Goal: Task Accomplishment & Management: Use online tool/utility

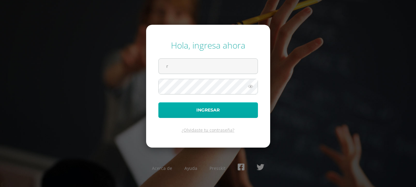
type input "[EMAIL_ADDRESS][DOMAIN_NAME]"
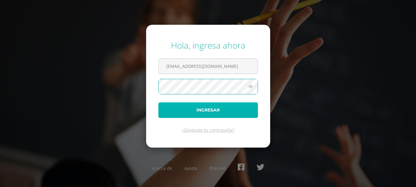
click at [210, 111] on button "Ingresar" at bounding box center [207, 111] width 99 height 16
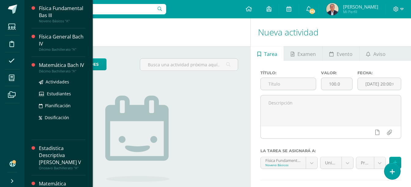
click at [46, 69] on div "Matemática Bach IV" at bounding box center [62, 65] width 47 height 7
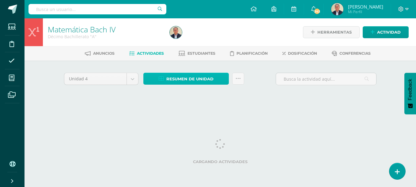
click at [181, 79] on span "Resumen de unidad" at bounding box center [189, 78] width 47 height 11
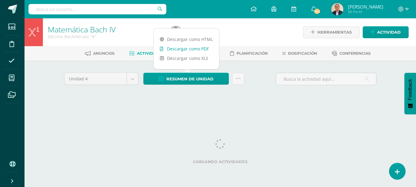
click at [189, 49] on link "Descargar como PDF" at bounding box center [186, 48] width 65 height 9
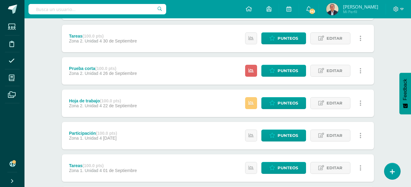
scroll to position [122, 0]
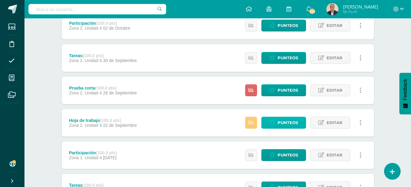
click at [279, 122] on span "Punteos" at bounding box center [288, 122] width 21 height 11
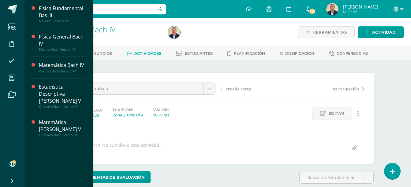
click at [10, 77] on icon at bounding box center [12, 78] width 6 height 6
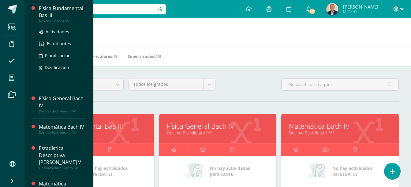
click at [48, 13] on div "Física Fundamental Bas III" at bounding box center [62, 12] width 47 height 14
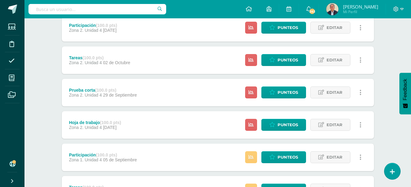
scroll to position [122, 0]
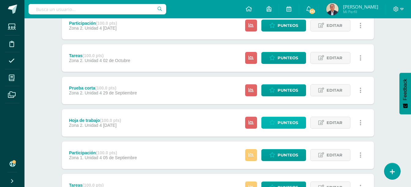
click at [285, 123] on span "Punteos" at bounding box center [288, 122] width 21 height 11
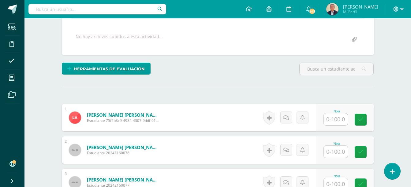
scroll to position [123, 0]
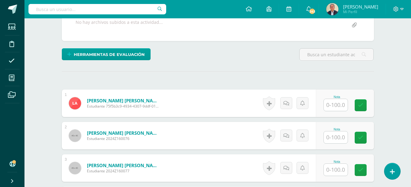
click at [335, 104] on input "text" at bounding box center [336, 105] width 24 height 12
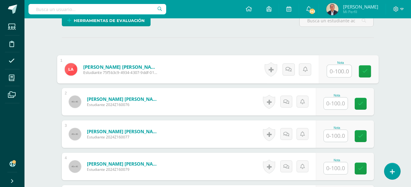
scroll to position [161, 0]
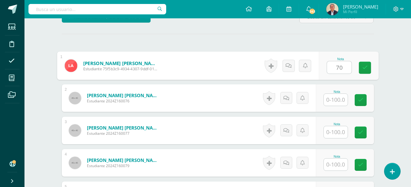
type input "70"
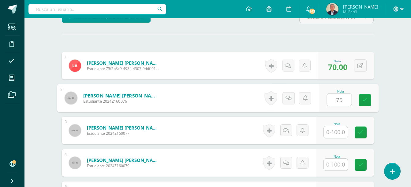
type input "75"
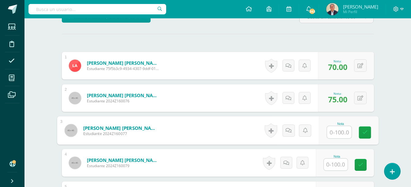
click at [338, 165] on input "text" at bounding box center [336, 165] width 24 height 12
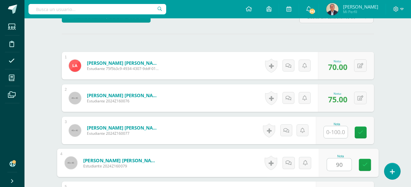
type input "90"
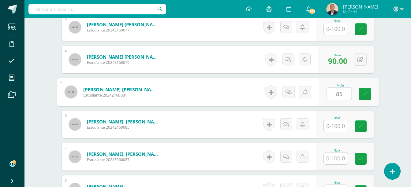
type input "85"
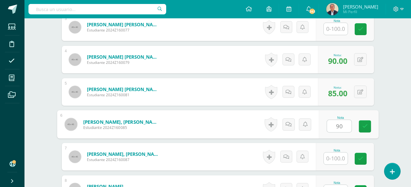
type input "90"
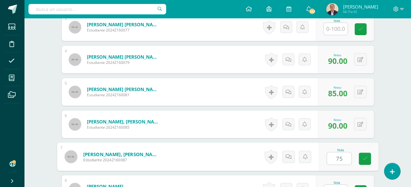
type input "75"
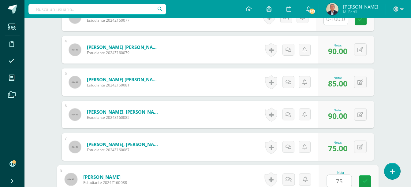
type input "75"
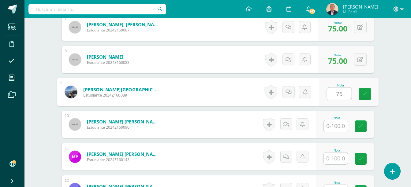
type input "75"
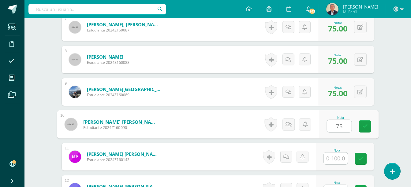
type input "75"
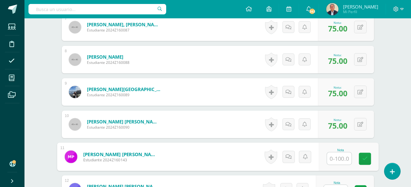
type input "9"
type input "70"
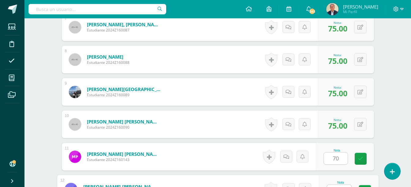
scroll to position [404, 0]
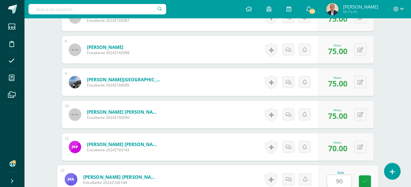
type input "90"
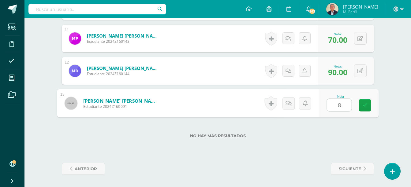
type input "85"
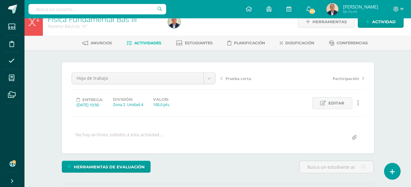
scroll to position [0, 0]
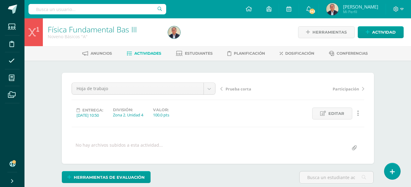
click at [151, 55] on span "Actividades" at bounding box center [147, 53] width 27 height 5
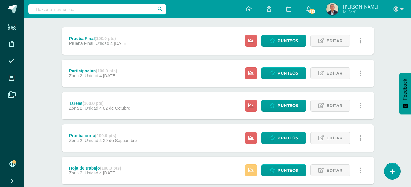
scroll to position [122, 0]
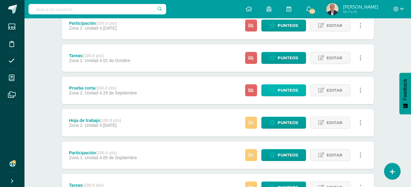
click at [283, 91] on span "Punteos" at bounding box center [288, 90] width 21 height 11
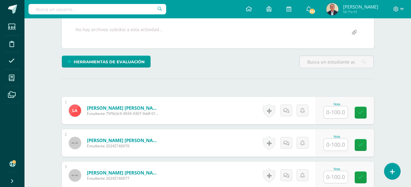
scroll to position [123, 0]
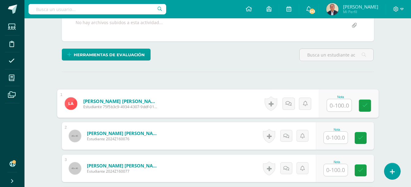
click at [337, 104] on input "text" at bounding box center [339, 105] width 24 height 12
type input "60"
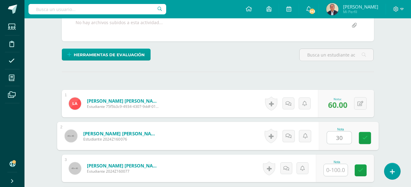
type input "30"
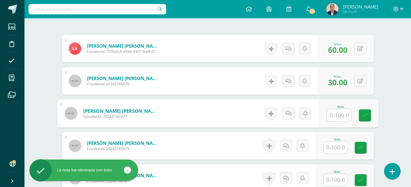
scroll to position [184, 0]
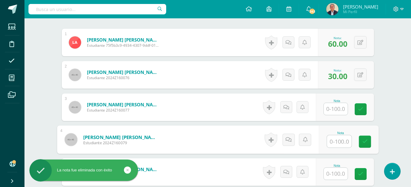
click at [335, 140] on input "text" at bounding box center [339, 142] width 24 height 12
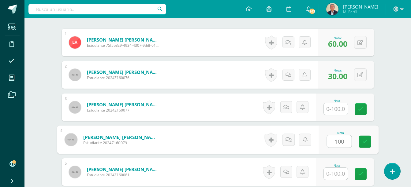
type input "100"
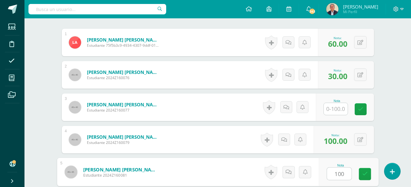
type input "100"
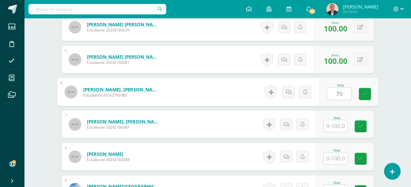
type input "70"
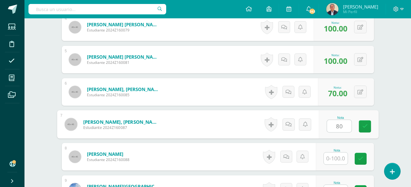
type input "80"
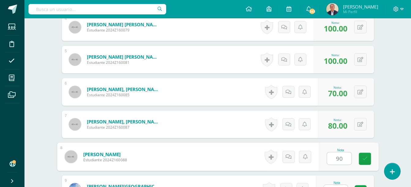
type input "90"
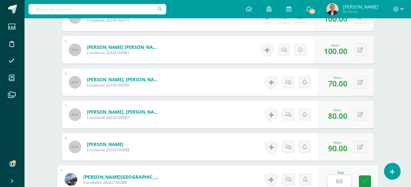
type input "60"
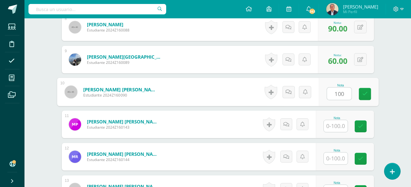
type input "100"
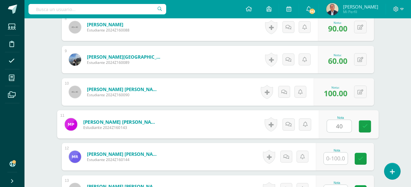
type input "40"
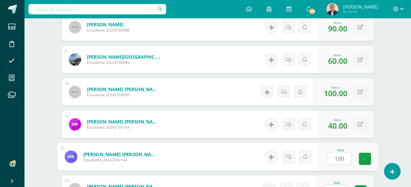
type input "100"
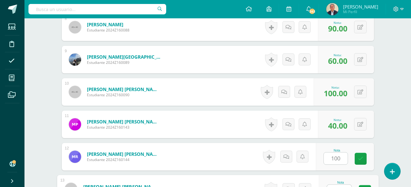
scroll to position [436, 0]
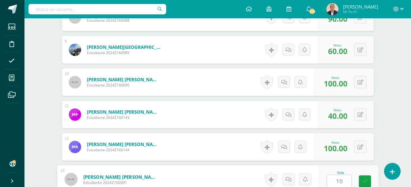
type input "100"
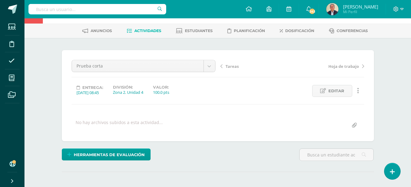
scroll to position [0, 0]
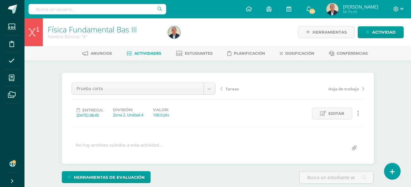
click at [149, 54] on span "Actividades" at bounding box center [147, 53] width 27 height 5
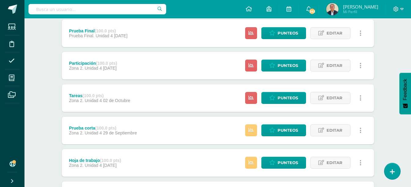
scroll to position [92, 0]
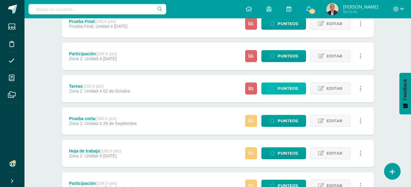
click at [286, 88] on span "Punteos" at bounding box center [288, 88] width 21 height 11
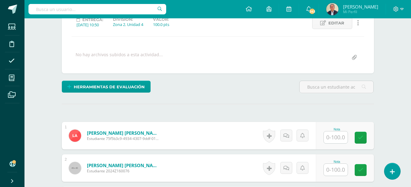
scroll to position [91, 0]
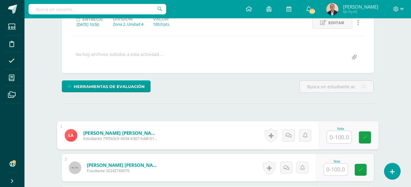
click at [339, 137] on input "text" at bounding box center [339, 137] width 24 height 12
type input "80"
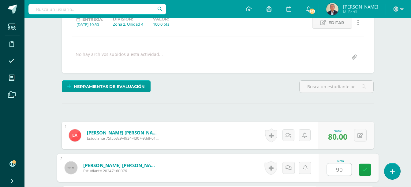
type input "90"
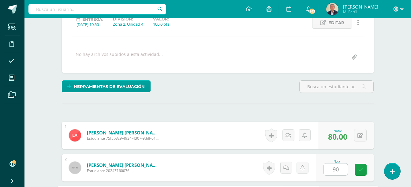
scroll to position [199, 0]
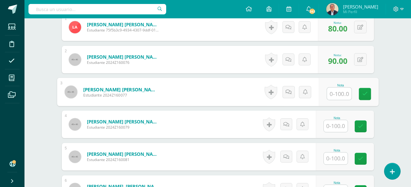
drag, startPoint x: 339, startPoint y: 124, endPoint x: 340, endPoint y: 127, distance: 3.2
click at [339, 124] on input "text" at bounding box center [336, 126] width 24 height 12
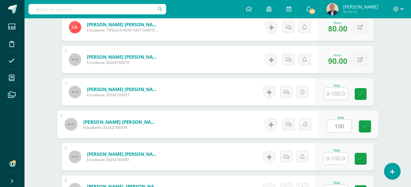
type input "100"
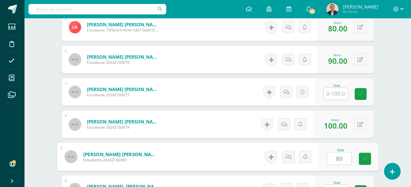
type input "80"
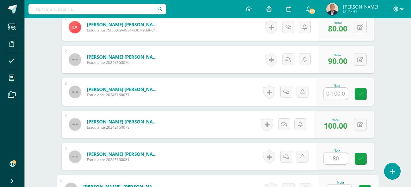
scroll to position [209, 0]
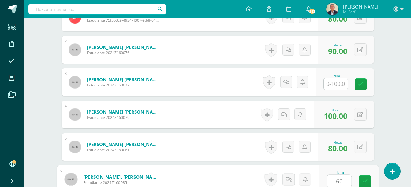
type input "60"
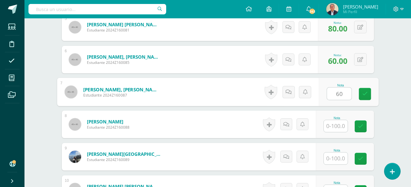
type input "60"
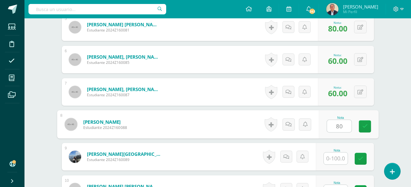
type input "80"
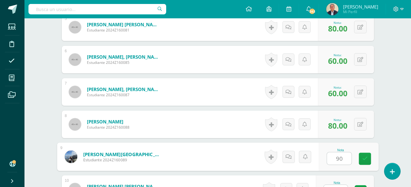
type input "90"
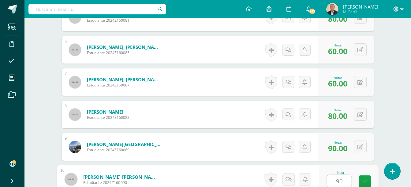
type input "90"
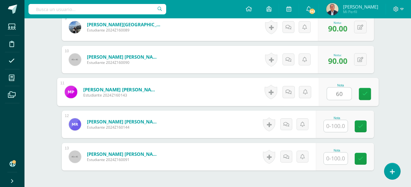
type input "60"
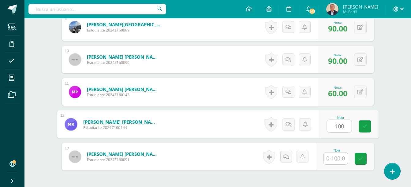
type input "100"
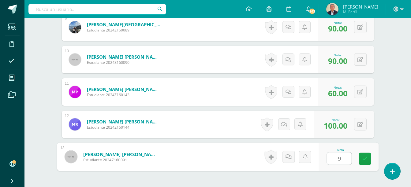
type input "90"
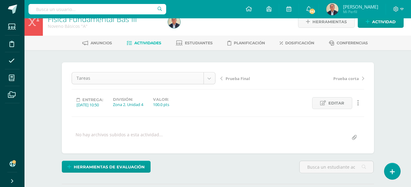
scroll to position [0, 0]
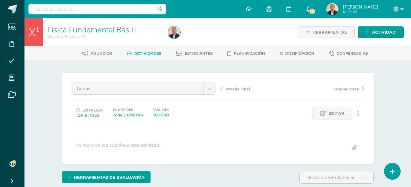
click at [149, 54] on span "Actividades" at bounding box center [147, 53] width 27 height 5
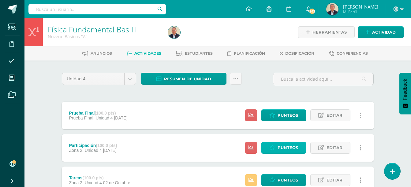
click at [285, 150] on span "Punteos" at bounding box center [288, 147] width 21 height 11
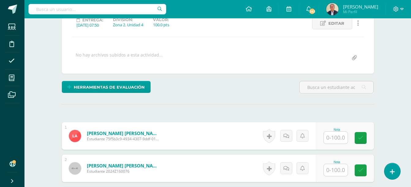
scroll to position [91, 0]
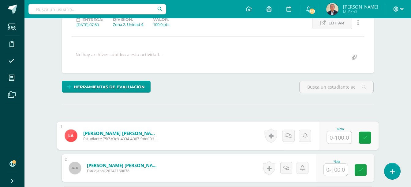
click at [339, 136] on input "text" at bounding box center [339, 138] width 24 height 12
type input "80"
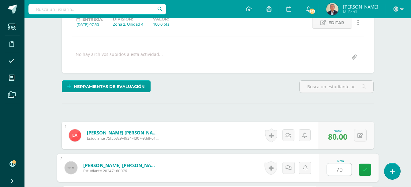
type input "70"
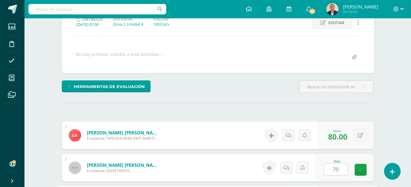
scroll to position [199, 0]
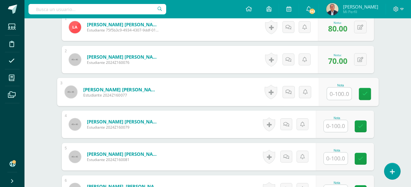
click at [342, 128] on input "text" at bounding box center [336, 126] width 24 height 12
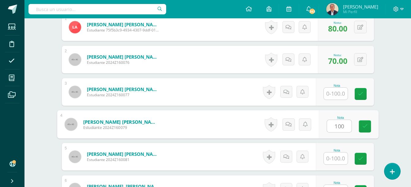
type input "100"
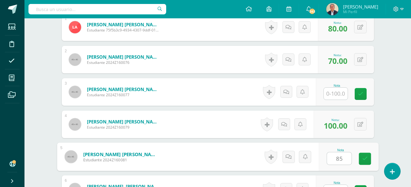
type input "85"
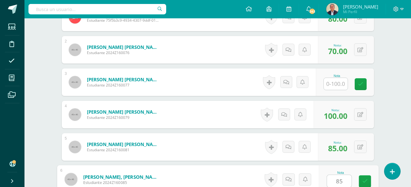
type input "85"
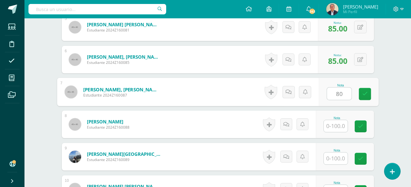
type input "80"
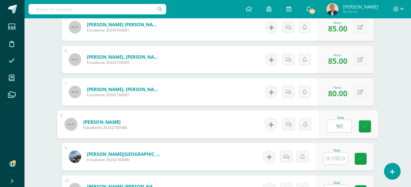
type input "90"
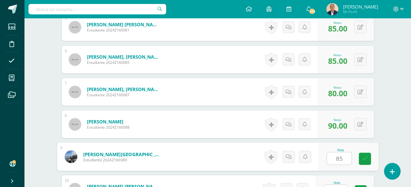
type input "85"
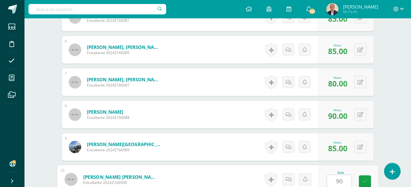
type input "90"
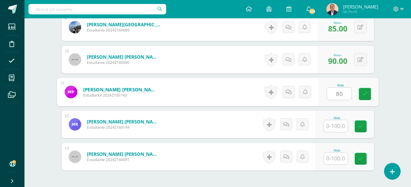
type input "80"
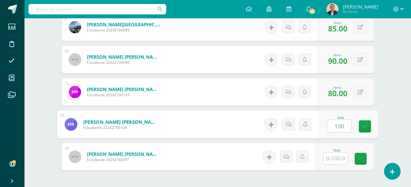
type input "100"
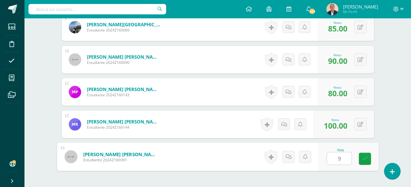
type input "95"
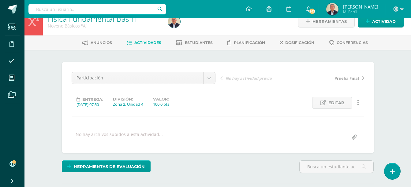
scroll to position [0, 0]
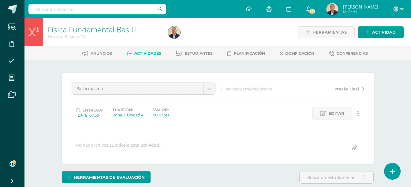
click at [146, 53] on span "Actividades" at bounding box center [147, 53] width 27 height 5
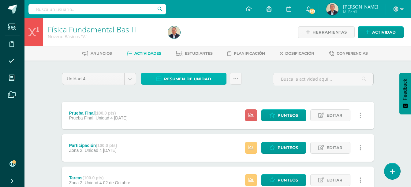
click at [194, 80] on span "Resumen de unidad" at bounding box center [187, 78] width 47 height 11
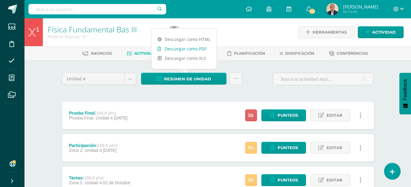
click at [189, 48] on link "Descargar como PDF" at bounding box center [184, 48] width 65 height 9
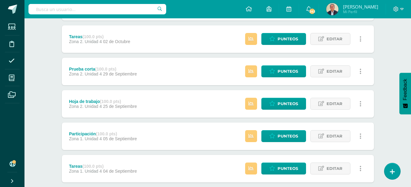
scroll to position [153, 0]
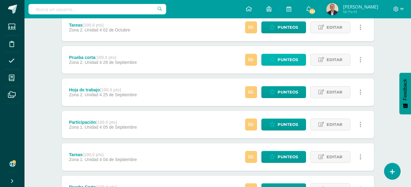
click at [287, 61] on span "Punteos" at bounding box center [288, 59] width 21 height 11
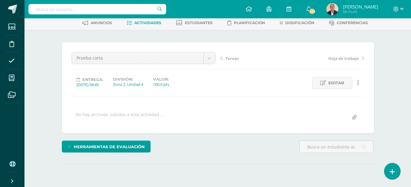
scroll to position [31, 0]
click at [145, 23] on span "Actividades" at bounding box center [147, 23] width 27 height 5
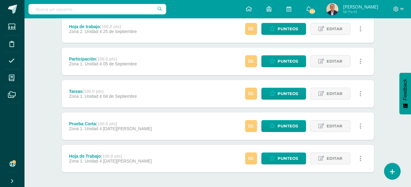
scroll to position [242, 0]
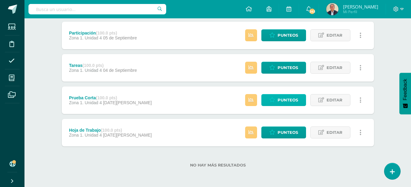
click at [288, 99] on span "Punteos" at bounding box center [288, 100] width 21 height 11
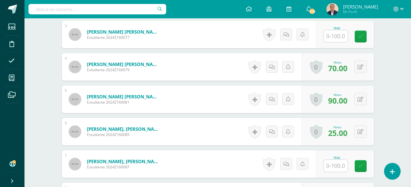
scroll to position [268, 0]
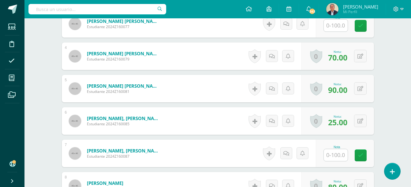
click at [337, 154] on input "text" at bounding box center [336, 155] width 24 height 12
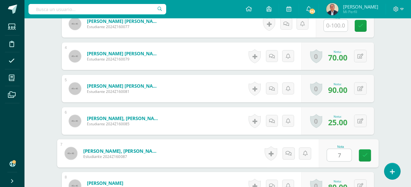
type input "70"
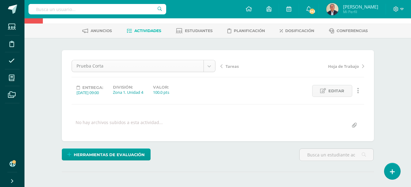
scroll to position [0, 0]
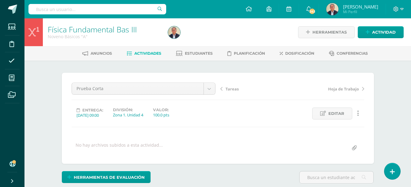
click at [142, 54] on span "Actividades" at bounding box center [147, 53] width 27 height 5
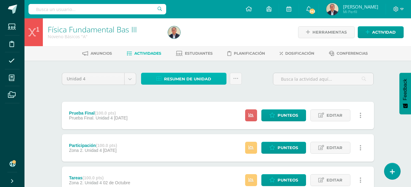
click at [181, 78] on span "Resumen de unidad" at bounding box center [187, 78] width 47 height 11
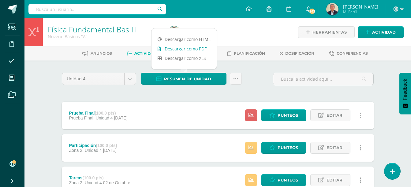
click at [187, 48] on link "Descargar como PDF" at bounding box center [184, 48] width 65 height 9
click at [285, 116] on span "Punteos" at bounding box center [288, 115] width 21 height 11
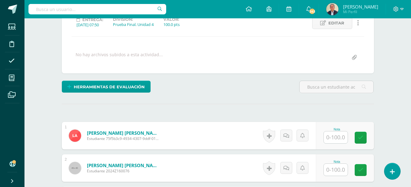
scroll to position [91, 0]
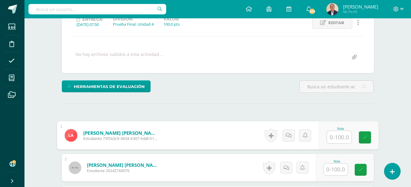
click at [335, 137] on input "text" at bounding box center [339, 137] width 24 height 12
type input "80"
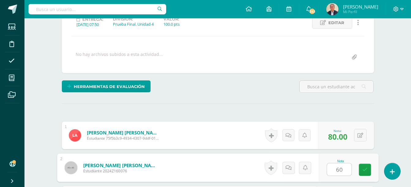
type input "60"
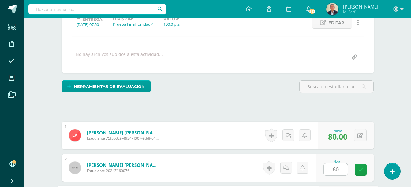
scroll to position [199, 0]
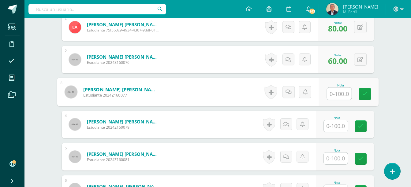
click at [342, 125] on input "text" at bounding box center [336, 126] width 24 height 12
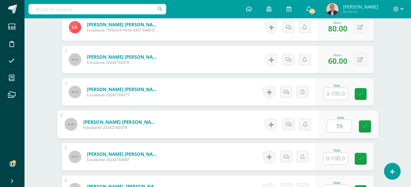
type input "70"
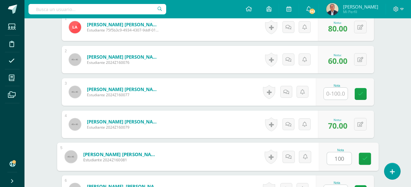
type input "100"
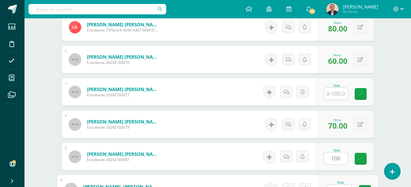
scroll to position [209, 0]
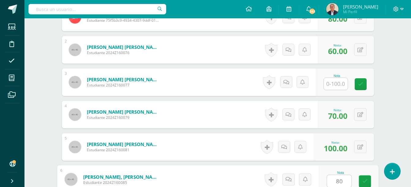
type input "80"
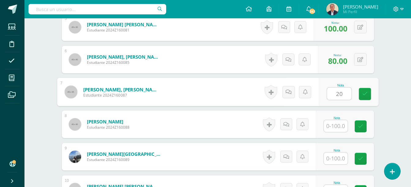
type input "20"
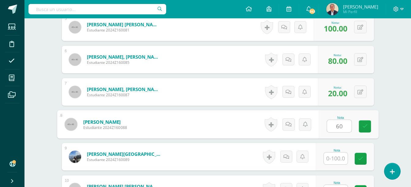
type input "60"
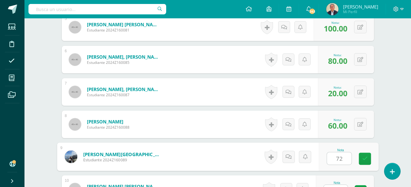
type input "72"
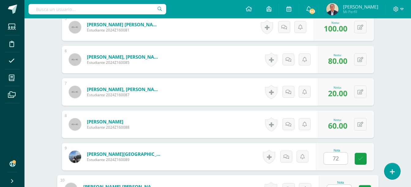
scroll to position [339, 0]
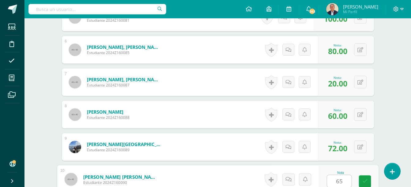
type input "65"
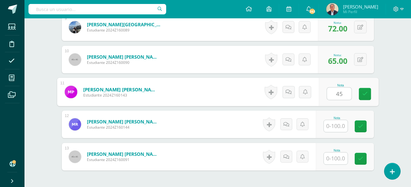
type input "45"
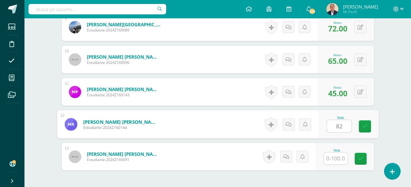
type input "82"
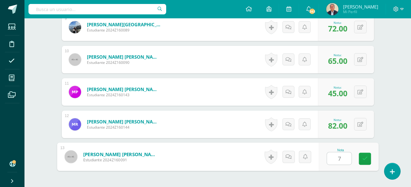
type input "70"
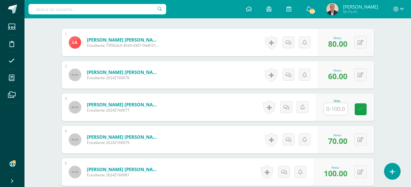
scroll to position [183, 0]
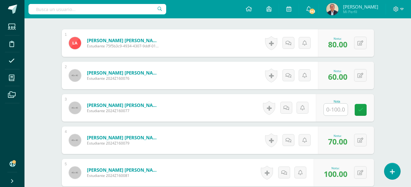
click at [338, 46] on span "80.00" at bounding box center [337, 44] width 19 height 10
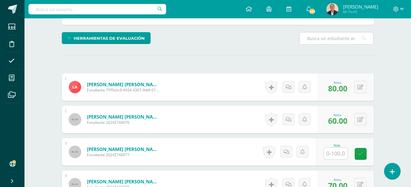
scroll to position [122, 0]
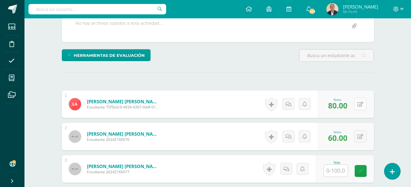
click at [361, 105] on button at bounding box center [360, 104] width 13 height 13
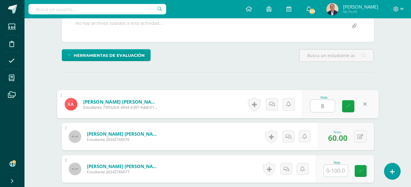
type input "85"
click at [347, 104] on icon at bounding box center [349, 106] width 6 height 5
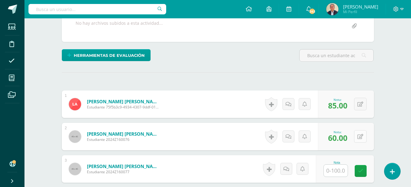
click at [360, 137] on button at bounding box center [360, 136] width 13 height 13
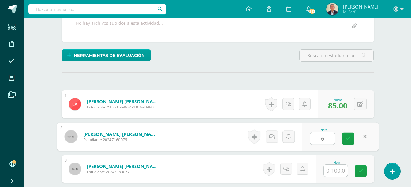
type input "65"
drag, startPoint x: 348, startPoint y: 138, endPoint x: 345, endPoint y: 138, distance: 3.4
click at [347, 138] on icon at bounding box center [349, 138] width 6 height 5
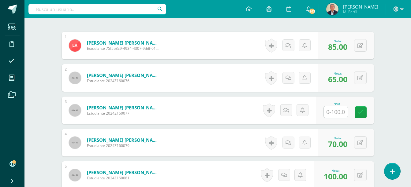
scroll to position [183, 0]
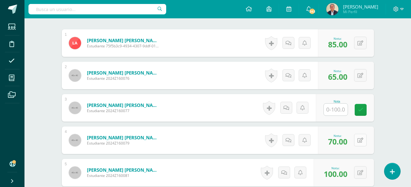
click at [360, 141] on button at bounding box center [360, 140] width 13 height 13
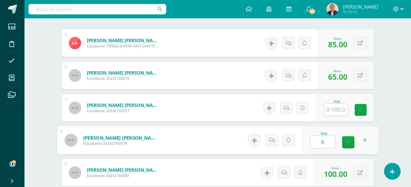
type input "80"
click at [347, 143] on icon at bounding box center [349, 142] width 6 height 5
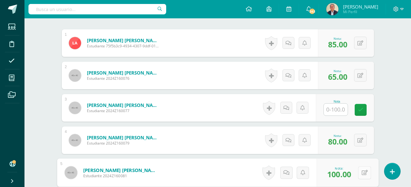
click at [361, 172] on button at bounding box center [364, 173] width 13 height 13
click at [350, 175] on icon at bounding box center [349, 174] width 6 height 5
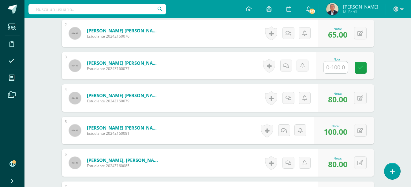
scroll to position [245, 0]
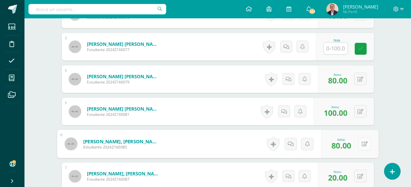
click at [361, 144] on button at bounding box center [364, 144] width 13 height 13
click at [349, 146] on icon at bounding box center [349, 146] width 6 height 5
click at [359, 175] on button at bounding box center [360, 176] width 13 height 13
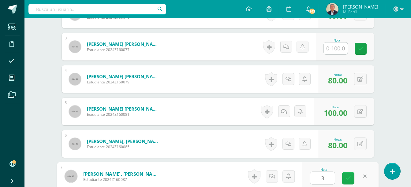
type input "30"
click at [346, 180] on icon at bounding box center [349, 178] width 6 height 5
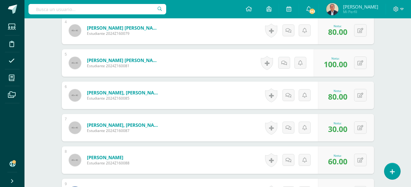
scroll to position [306, 0]
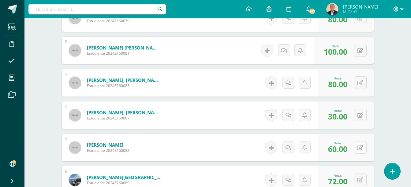
click at [358, 149] on button at bounding box center [360, 147] width 13 height 13
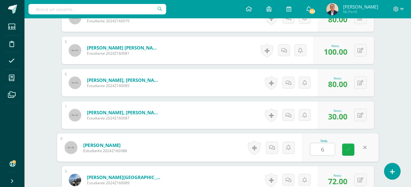
type input "65"
click at [349, 148] on icon at bounding box center [349, 149] width 6 height 5
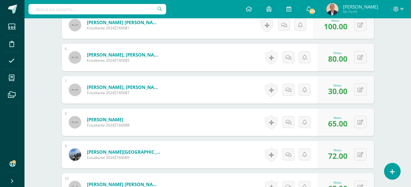
scroll to position [367, 0]
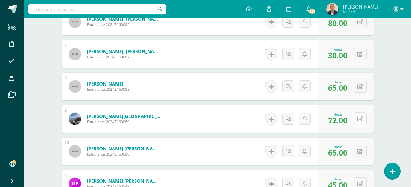
click at [359, 118] on icon at bounding box center [360, 119] width 6 height 5
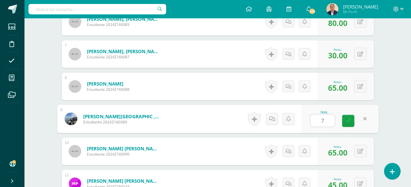
type input "77"
click at [349, 121] on icon at bounding box center [349, 120] width 6 height 5
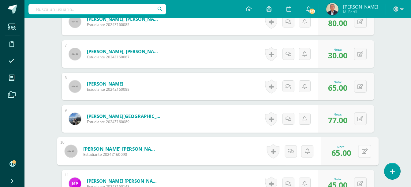
click at [360, 152] on button at bounding box center [364, 151] width 13 height 13
type input "75"
click at [348, 155] on icon at bounding box center [349, 153] width 6 height 5
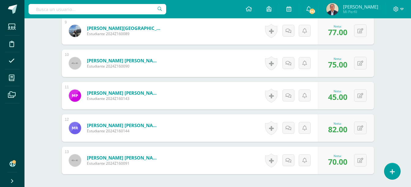
scroll to position [459, 0]
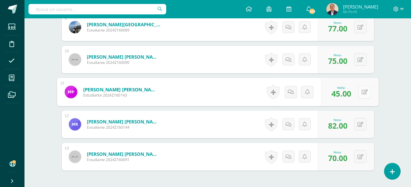
click at [360, 91] on button at bounding box center [364, 92] width 13 height 13
type input "50"
click at [349, 96] on icon at bounding box center [349, 94] width 6 height 5
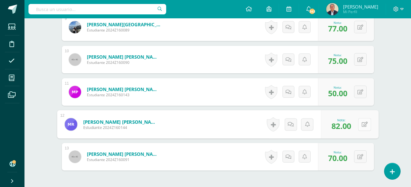
click at [361, 124] on icon at bounding box center [364, 124] width 6 height 5
type input "90"
click at [346, 128] on icon at bounding box center [349, 126] width 6 height 5
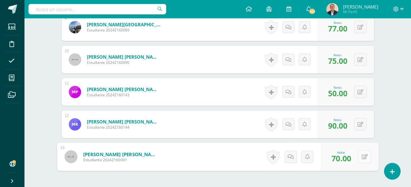
click at [359, 156] on button at bounding box center [364, 157] width 13 height 13
type input "75"
click at [349, 157] on icon at bounding box center [349, 158] width 6 height 5
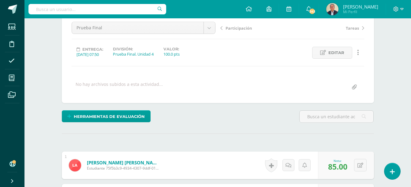
scroll to position [0, 0]
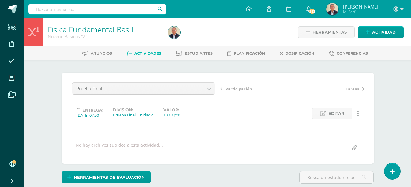
click at [145, 54] on span "Actividades" at bounding box center [147, 53] width 27 height 5
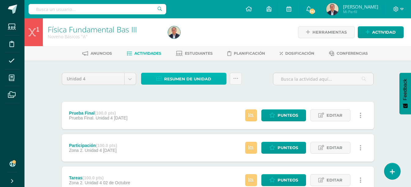
click at [193, 78] on span "Resumen de unidad" at bounding box center [187, 78] width 47 height 11
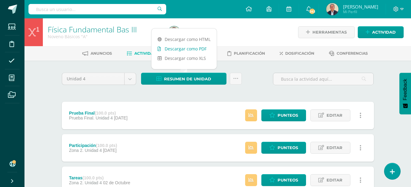
click at [187, 50] on link "Descargar como PDF" at bounding box center [184, 48] width 65 height 9
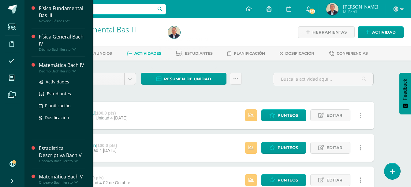
click at [49, 69] on div "Matemática Bach IV" at bounding box center [62, 65] width 47 height 7
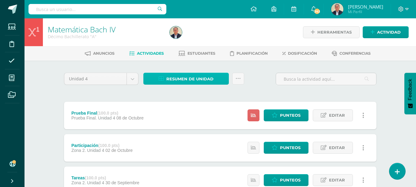
click at [185, 79] on span "Resumen de unidad" at bounding box center [189, 78] width 47 height 11
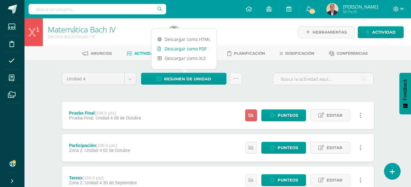
click at [179, 49] on link "Descargar como PDF" at bounding box center [184, 48] width 65 height 9
click at [280, 115] on span "Punteos" at bounding box center [288, 115] width 21 height 11
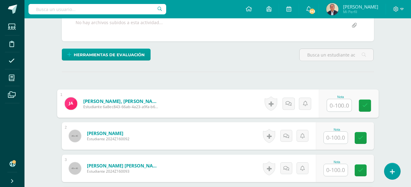
scroll to position [123, 0]
click at [340, 105] on input "text" at bounding box center [339, 105] width 24 height 12
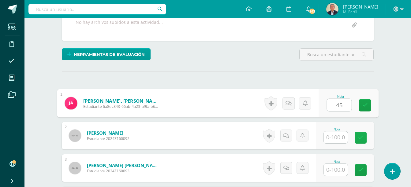
type input "45"
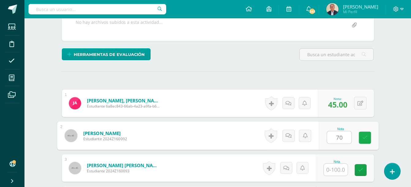
type input "70"
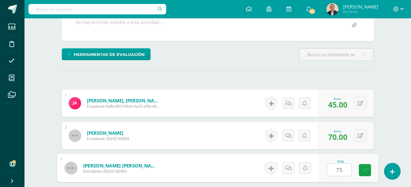
type input "75"
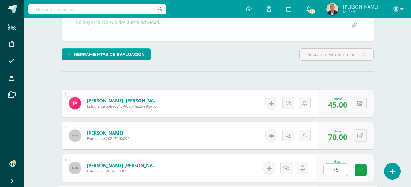
scroll to position [232, 0]
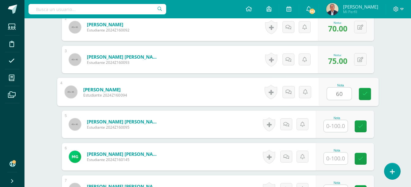
type input "60"
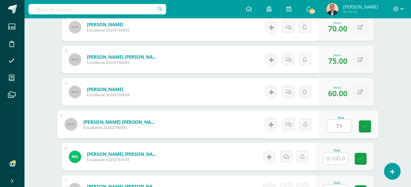
type input "71"
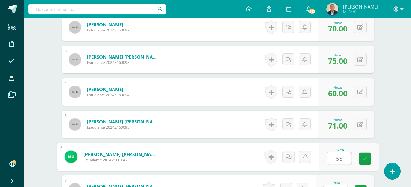
type input "55"
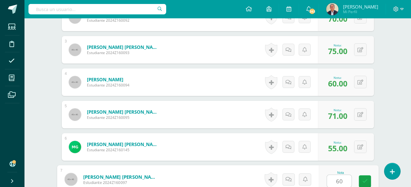
type input "60"
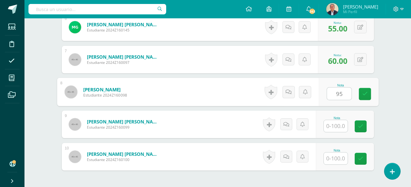
type input "95"
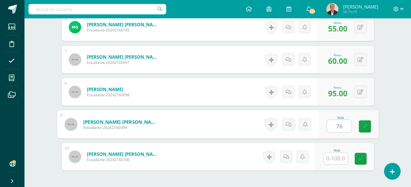
type input "76"
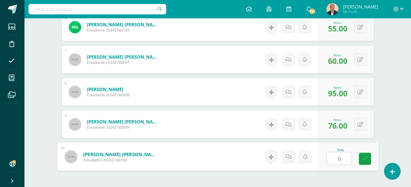
type input "66"
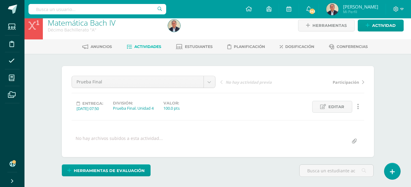
scroll to position [0, 0]
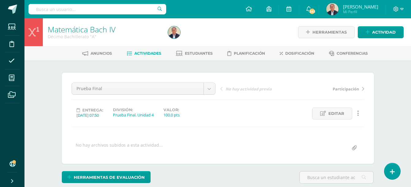
click at [149, 54] on span "Actividades" at bounding box center [147, 53] width 27 height 5
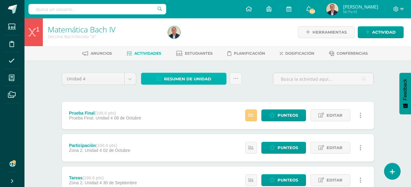
click at [181, 79] on span "Resumen de unidad" at bounding box center [187, 78] width 47 height 11
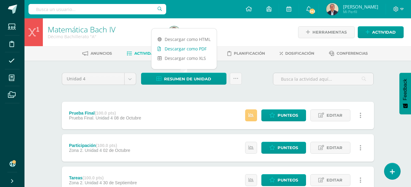
click at [188, 49] on link "Descargar como PDF" at bounding box center [184, 48] width 65 height 9
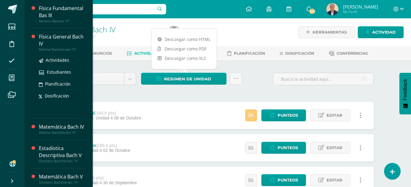
click at [44, 43] on div "Física General Bach IV" at bounding box center [62, 40] width 47 height 14
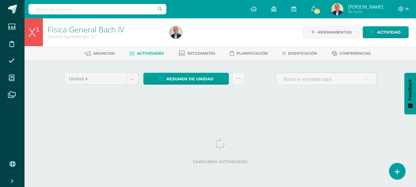
click at [146, 53] on span "Actividades" at bounding box center [150, 53] width 27 height 5
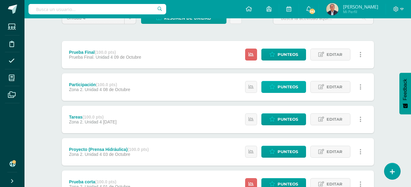
scroll to position [61, 0]
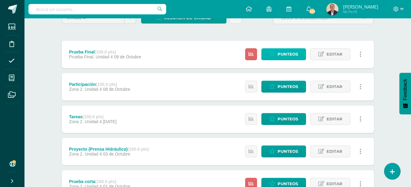
click at [288, 55] on span "Punteos" at bounding box center [288, 54] width 21 height 11
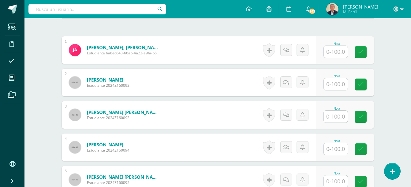
scroll to position [182, 0]
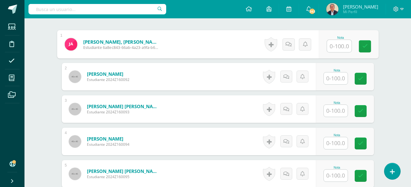
click at [335, 45] on input "text" at bounding box center [339, 46] width 24 height 12
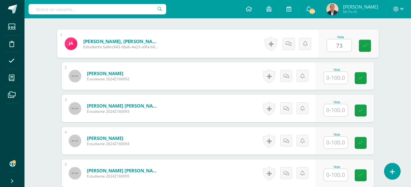
type input "73"
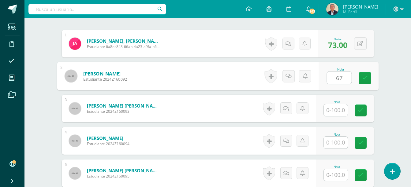
type input "67"
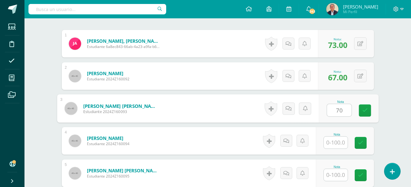
type input "70"
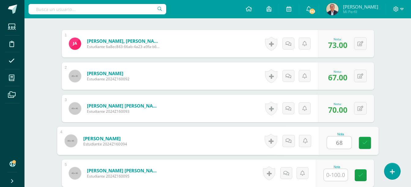
type input "68"
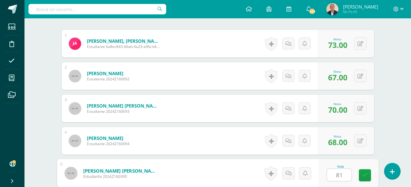
type input "81"
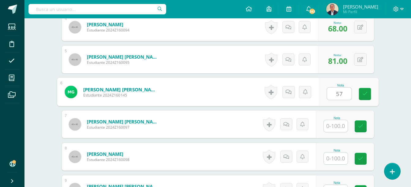
type input "57"
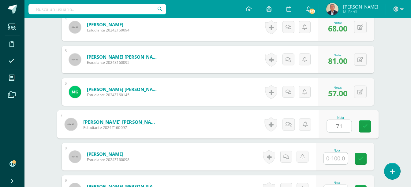
type input "71"
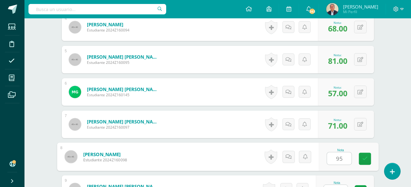
type input "95"
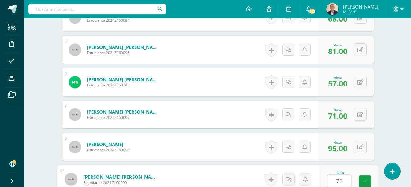
type input "70"
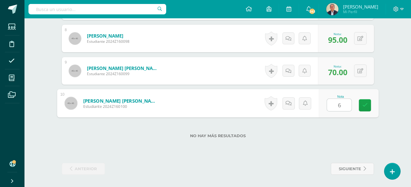
type input "69"
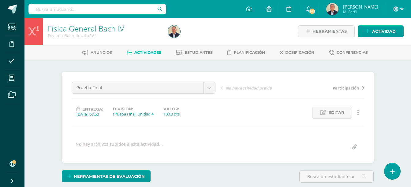
scroll to position [0, 0]
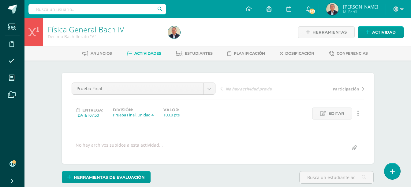
click at [147, 53] on span "Actividades" at bounding box center [147, 53] width 27 height 5
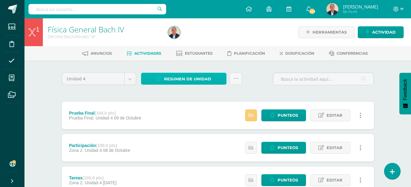
click at [188, 79] on span "Resumen de unidad" at bounding box center [187, 78] width 47 height 11
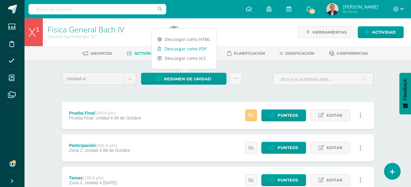
click at [185, 48] on link "Descargar como PDF" at bounding box center [184, 48] width 65 height 9
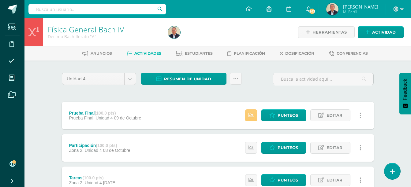
click at [11, 124] on ul "Estudiantes Disciplina Asistencia Mis cursos Archivos" at bounding box center [12, 87] width 24 height 138
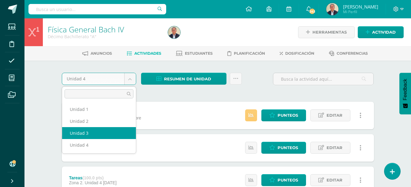
select select "Unidad 3"
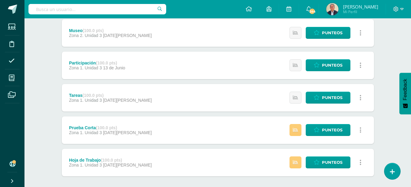
scroll to position [275, 0]
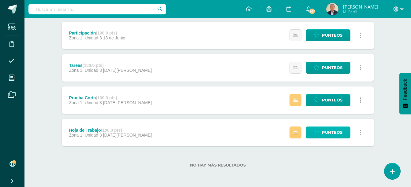
click at [328, 132] on span "Punteos" at bounding box center [332, 132] width 21 height 11
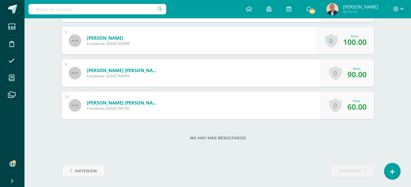
scroll to position [407, 0]
click at [350, 107] on span "60.00" at bounding box center [356, 106] width 19 height 10
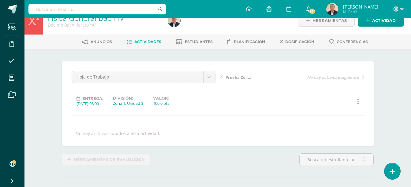
scroll to position [0, 0]
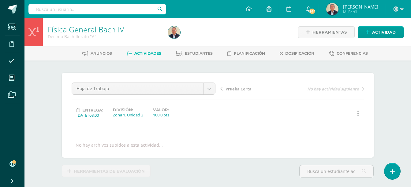
click at [145, 52] on span "Actividades" at bounding box center [147, 53] width 27 height 5
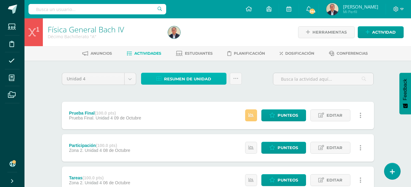
click at [188, 79] on span "Resumen de unidad" at bounding box center [187, 78] width 47 height 11
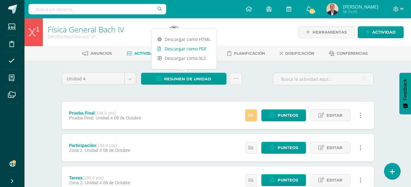
click at [190, 49] on link "Descargar como PDF" at bounding box center [184, 48] width 65 height 9
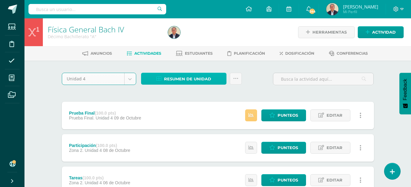
click at [186, 77] on span "Resumen de unidad" at bounding box center [187, 78] width 47 height 11
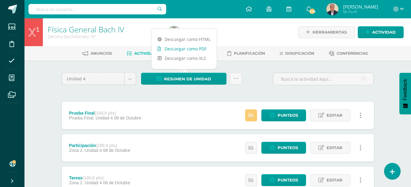
click at [188, 48] on link "Descargar como PDF" at bounding box center [184, 48] width 65 height 9
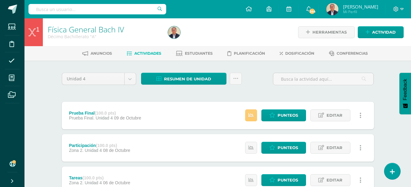
drag, startPoint x: 250, startPoint y: 117, endPoint x: 236, endPoint y: 118, distance: 13.9
click at [236, 118] on div "Estatus de Actividad: 0 Estudiantes sin calificar 0 Estudiantes con cero Media …" at bounding box center [305, 116] width 138 height 28
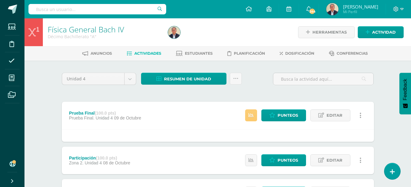
click at [360, 116] on icon at bounding box center [361, 115] width 2 height 7
click at [213, 137] on div at bounding box center [218, 135] width 312 height 13
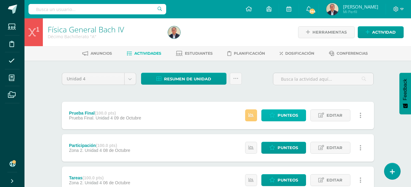
click at [283, 115] on span "Punteos" at bounding box center [288, 115] width 21 height 11
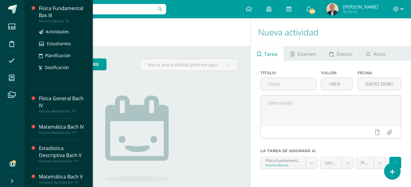
click at [51, 12] on div "Física Fundamental Bas III" at bounding box center [62, 12] width 47 height 14
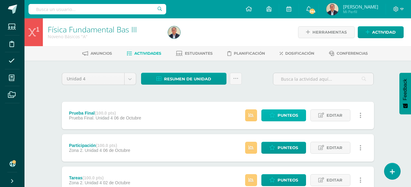
click at [284, 117] on span "Punteos" at bounding box center [288, 115] width 21 height 11
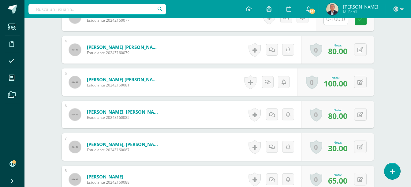
scroll to position [274, 0]
click at [335, 147] on span "30.00" at bounding box center [337, 148] width 19 height 10
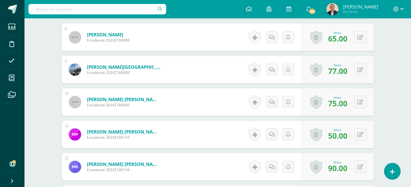
scroll to position [425, 0]
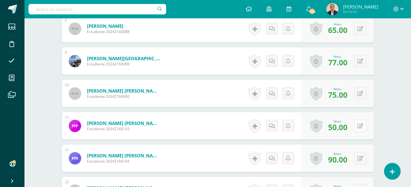
click at [362, 127] on icon at bounding box center [360, 126] width 6 height 5
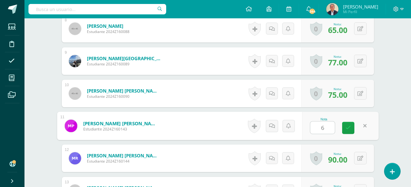
type input "60"
click at [348, 130] on icon at bounding box center [349, 127] width 6 height 5
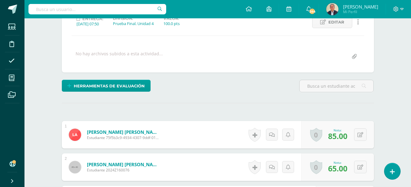
scroll to position [92, 0]
click at [395, 10] on icon at bounding box center [396, 9] width 6 height 6
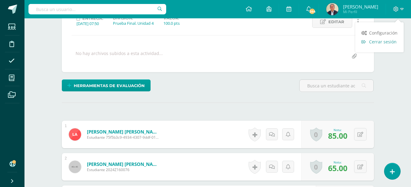
click at [382, 41] on span "Cerrar sesión" at bounding box center [383, 42] width 28 height 6
